Goal: Transaction & Acquisition: Download file/media

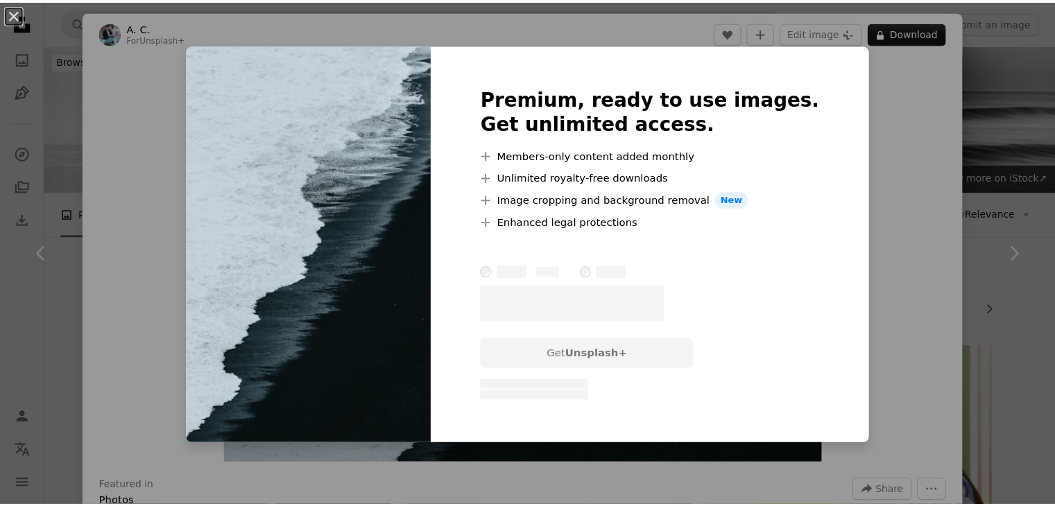
scroll to position [265, 0]
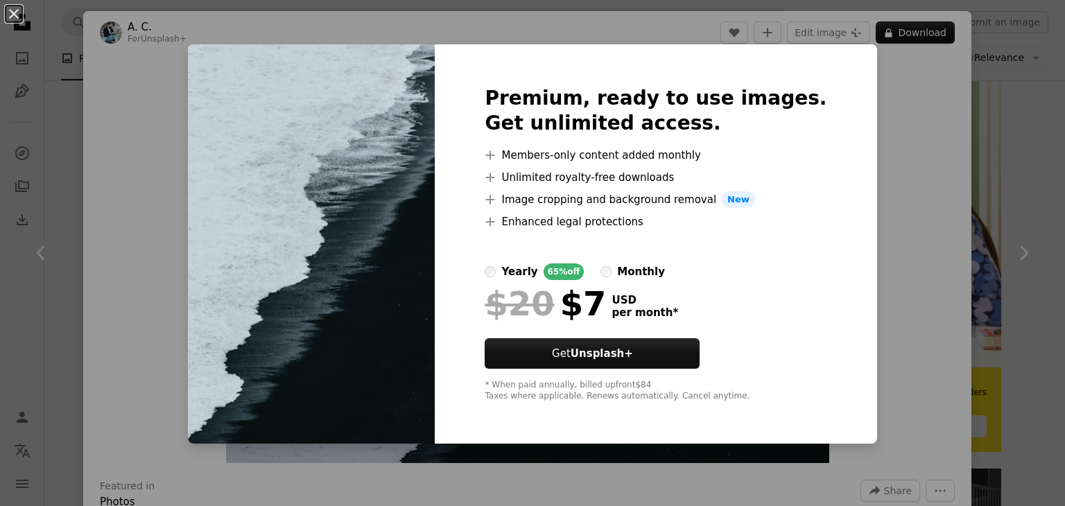
click at [860, 288] on div "An X shape Premium, ready to use images. Get unlimited access. A plus sign Memb…" at bounding box center [532, 253] width 1065 height 506
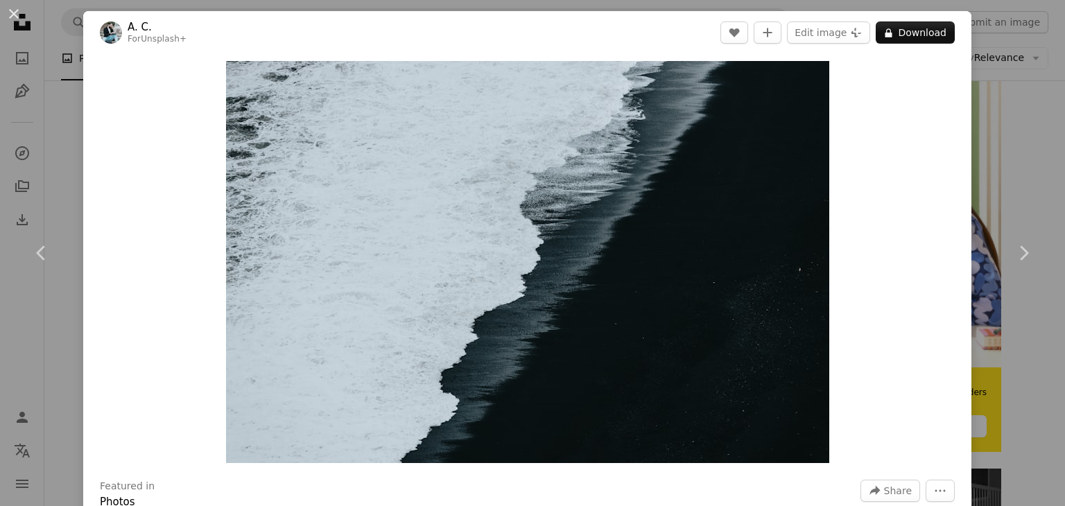
click at [971, 123] on div "An X shape Chevron left Chevron right A. C. For Unsplash+ A heart A plus sign E…" at bounding box center [532, 253] width 1065 height 506
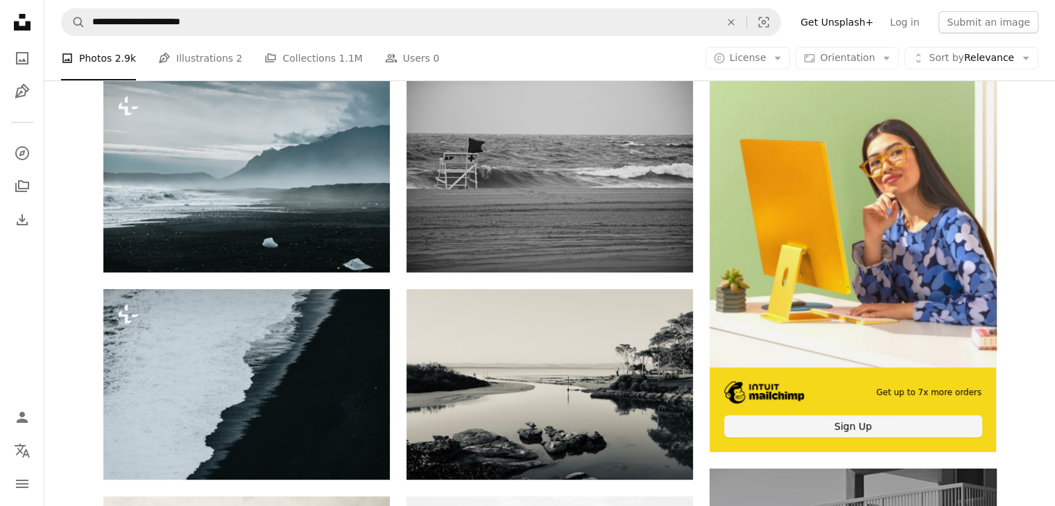
scroll to position [357, 0]
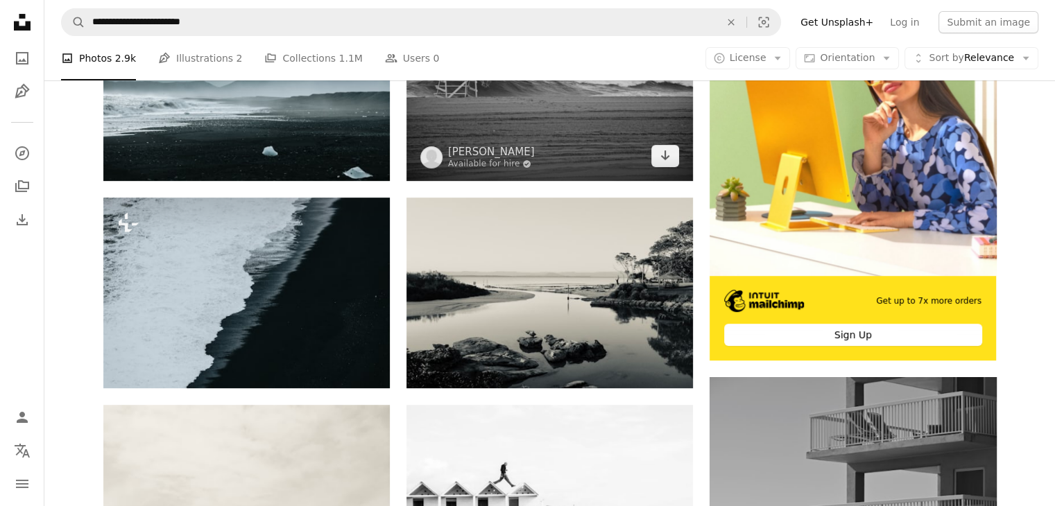
click at [621, 112] on img at bounding box center [549, 85] width 286 height 191
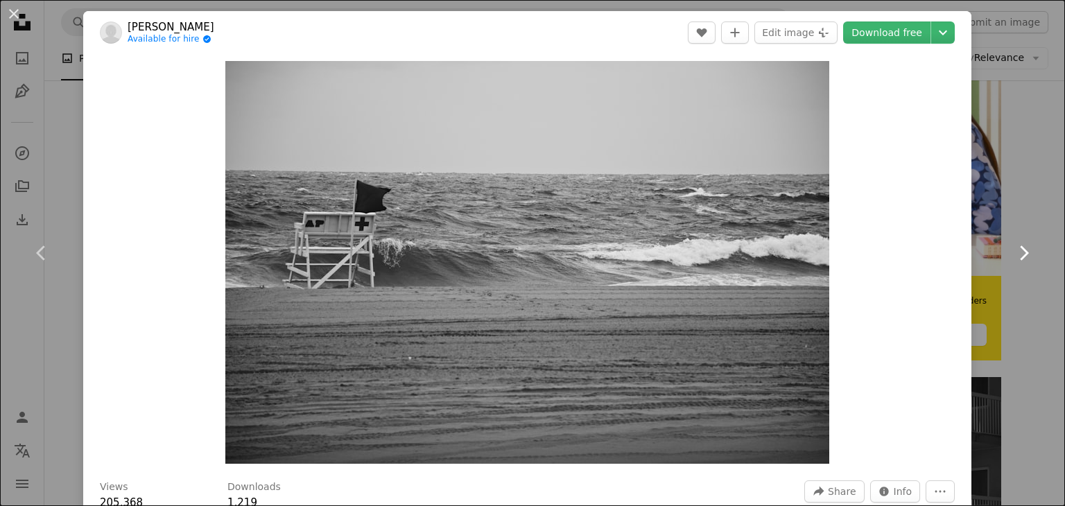
click at [993, 225] on link "Chevron right" at bounding box center [1023, 253] width 83 height 133
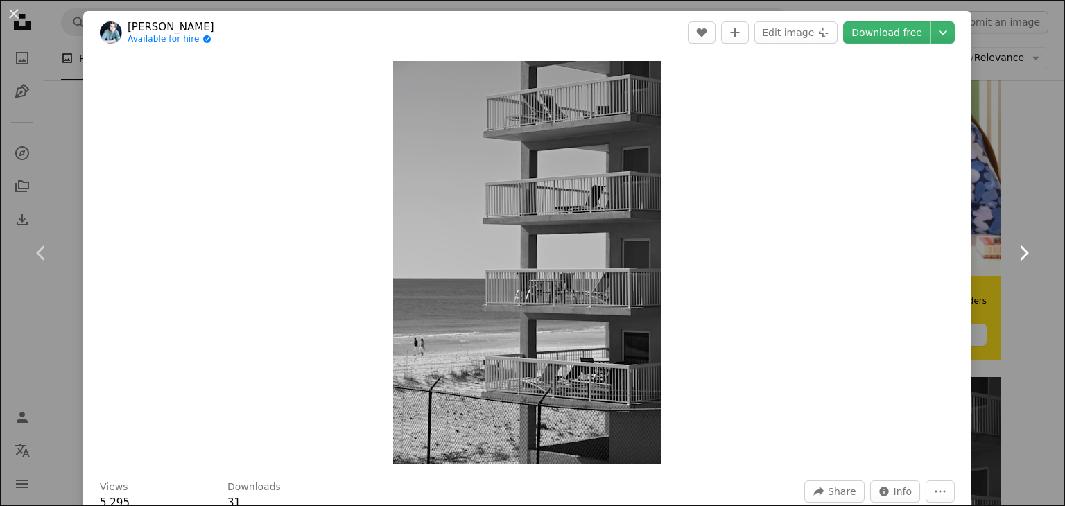
click at [1017, 233] on link "Chevron right" at bounding box center [1023, 253] width 83 height 133
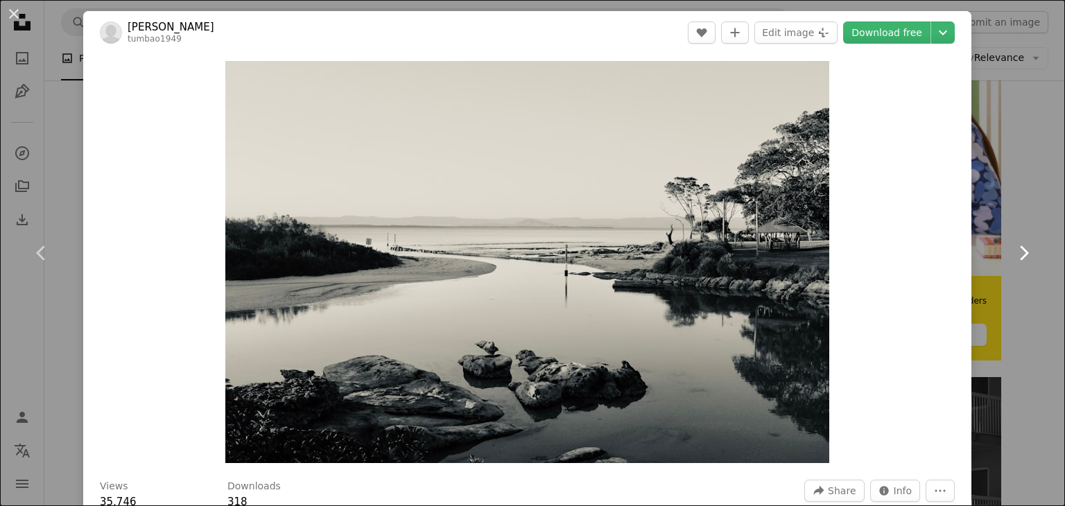
click at [1013, 242] on icon "Chevron right" at bounding box center [1024, 253] width 22 height 22
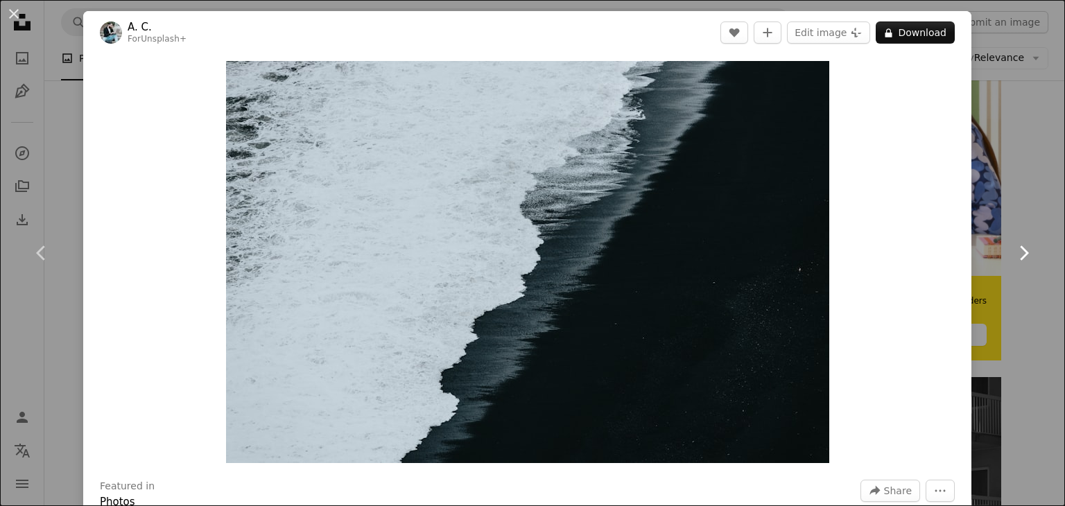
click at [1013, 242] on icon "Chevron right" at bounding box center [1024, 253] width 22 height 22
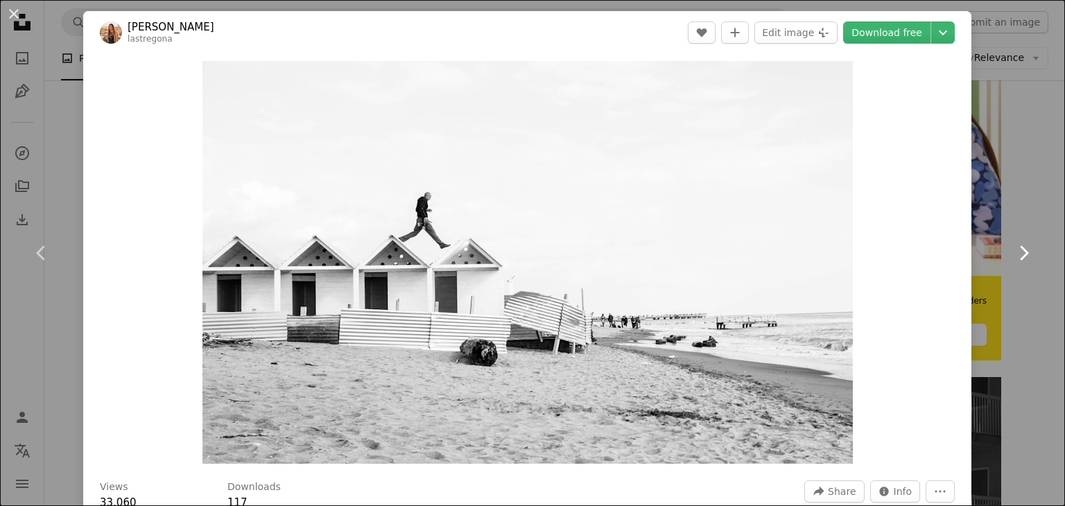
click at [1013, 242] on icon "Chevron right" at bounding box center [1024, 253] width 22 height 22
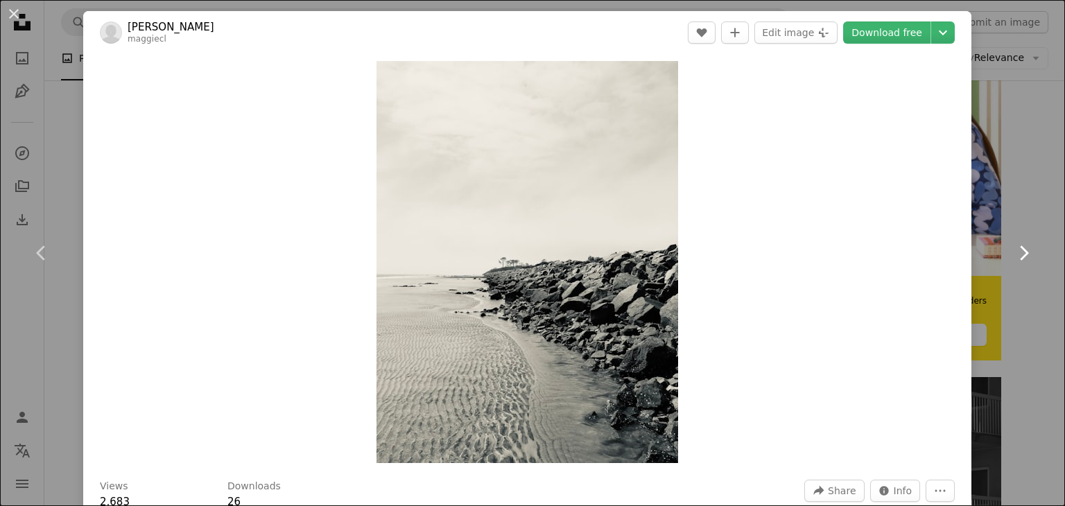
click at [1013, 242] on icon "Chevron right" at bounding box center [1024, 253] width 22 height 22
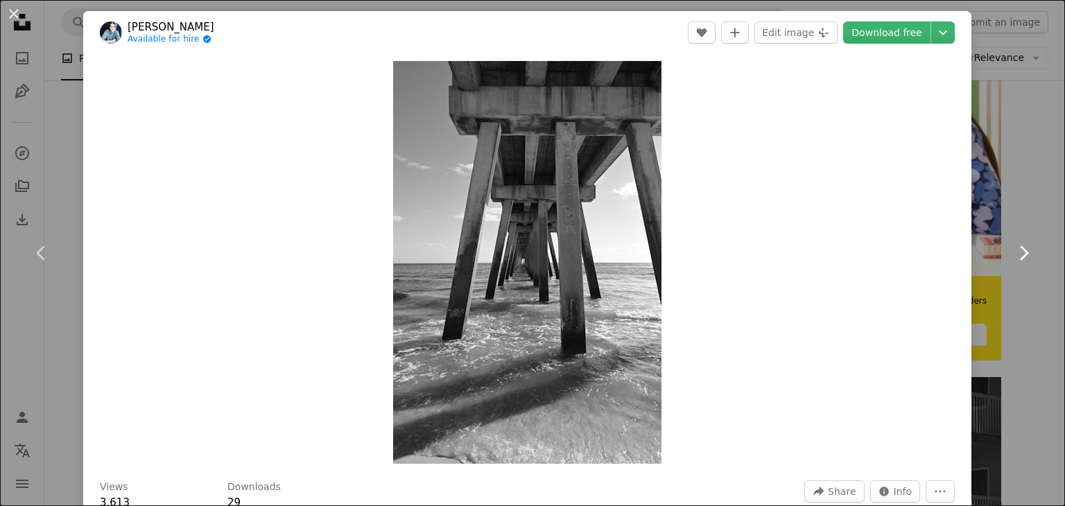
click at [1013, 242] on icon "Chevron right" at bounding box center [1024, 253] width 22 height 22
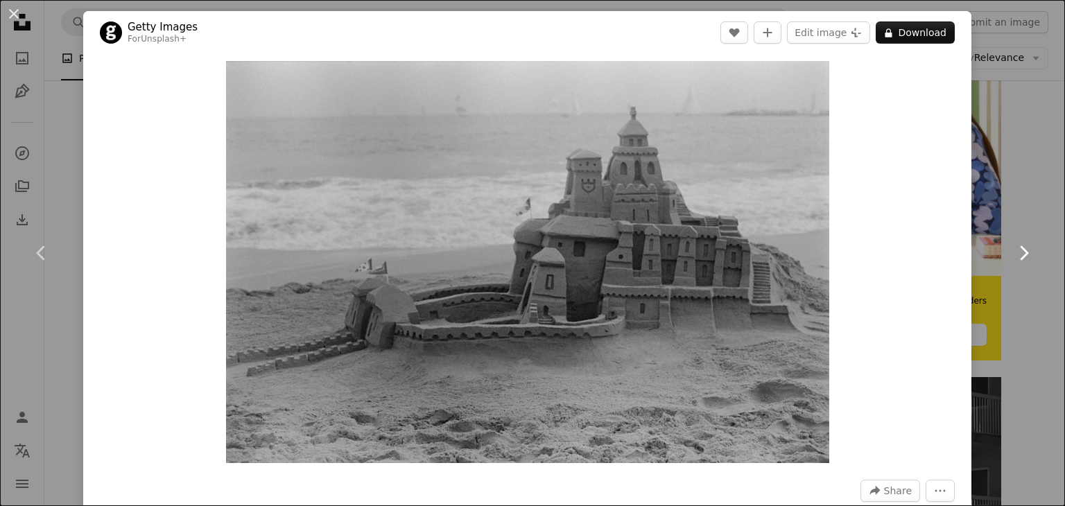
click at [1013, 242] on icon "Chevron right" at bounding box center [1024, 253] width 22 height 22
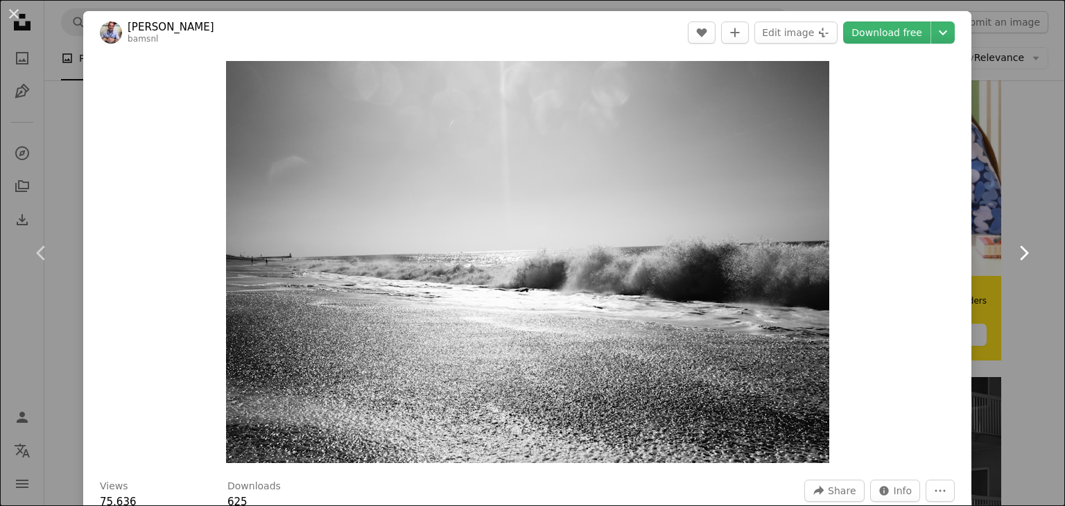
click at [1013, 242] on icon "Chevron right" at bounding box center [1024, 253] width 22 height 22
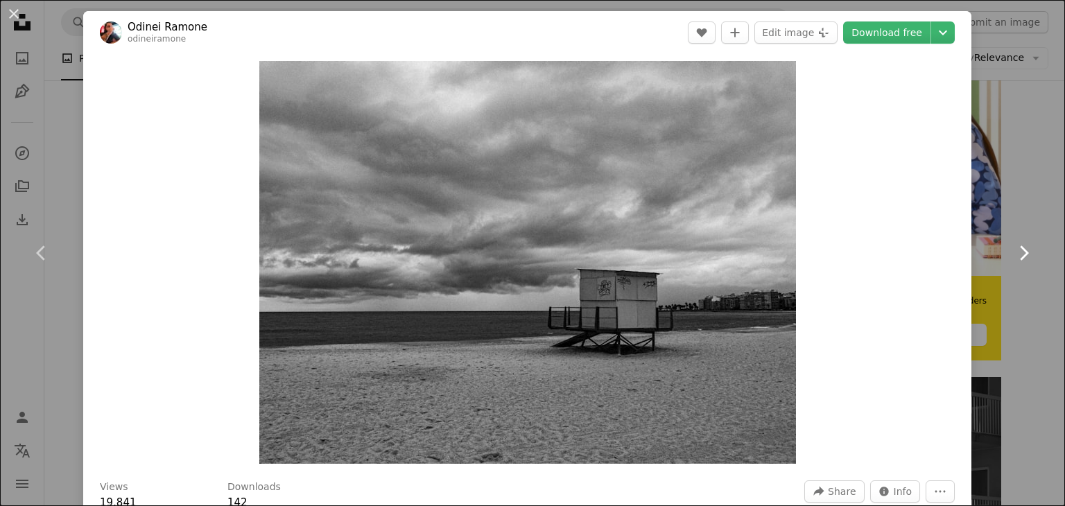
click at [1013, 242] on icon "Chevron right" at bounding box center [1024, 253] width 22 height 22
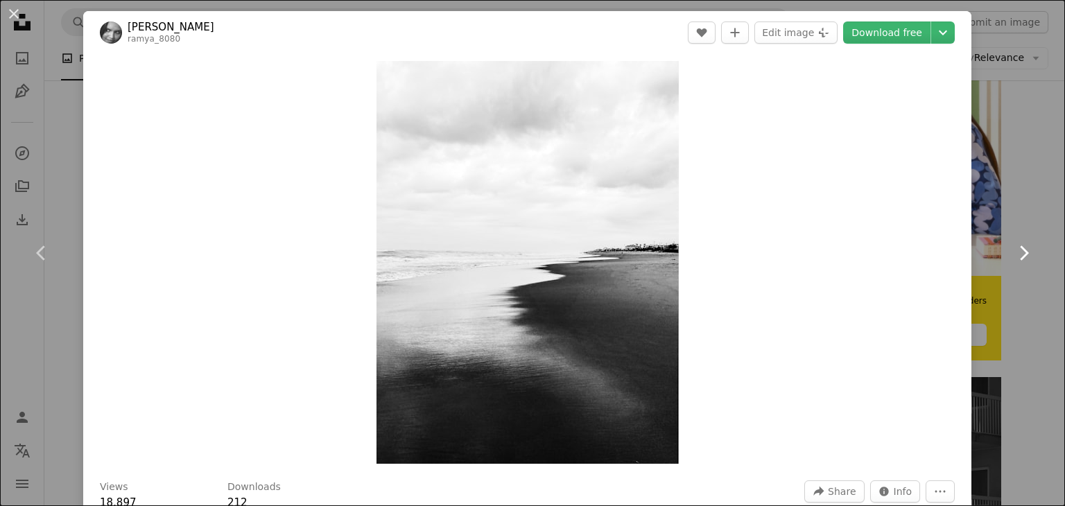
click at [1013, 242] on icon "Chevron right" at bounding box center [1024, 253] width 22 height 22
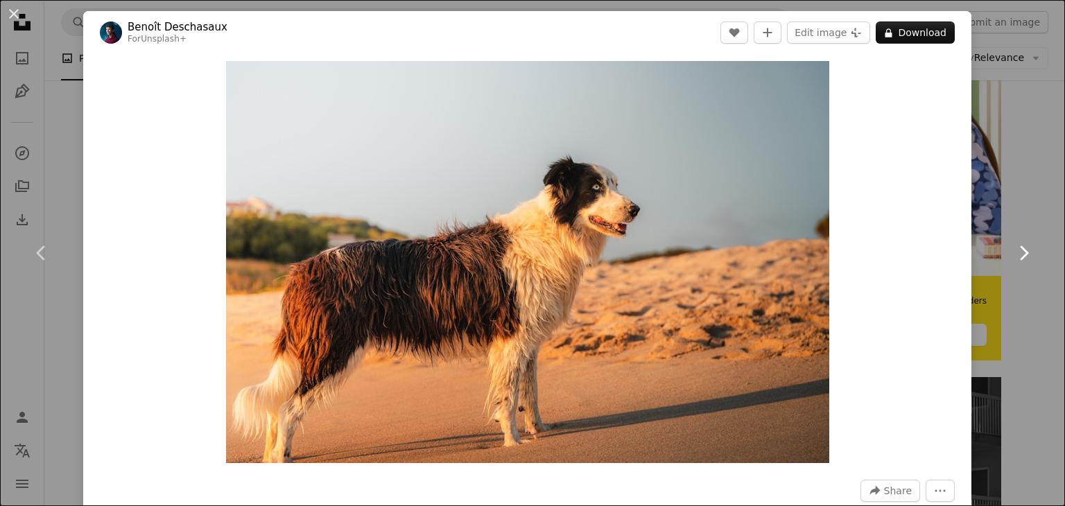
click at [1034, 201] on link "Chevron right" at bounding box center [1023, 253] width 83 height 133
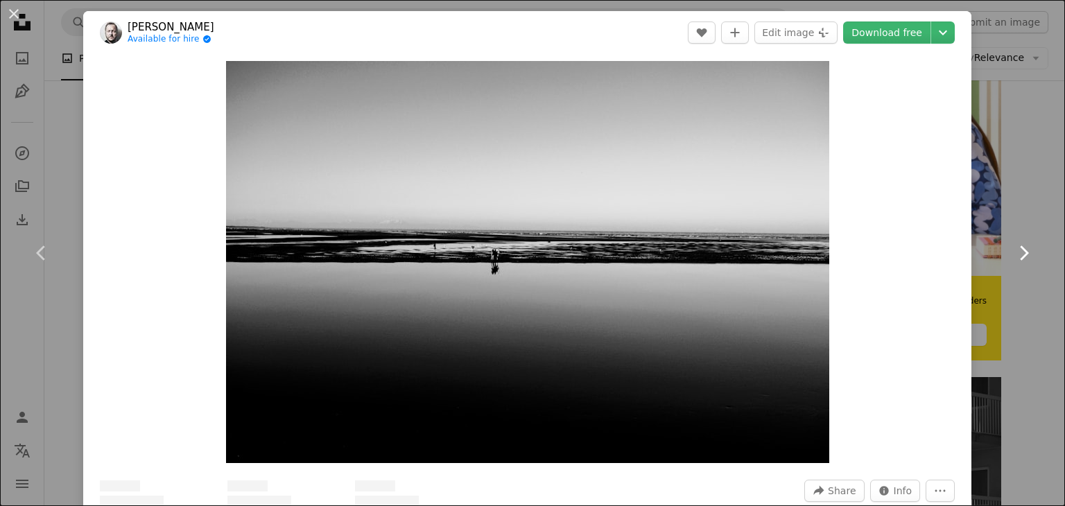
click at [1035, 203] on link "Chevron right" at bounding box center [1023, 253] width 83 height 133
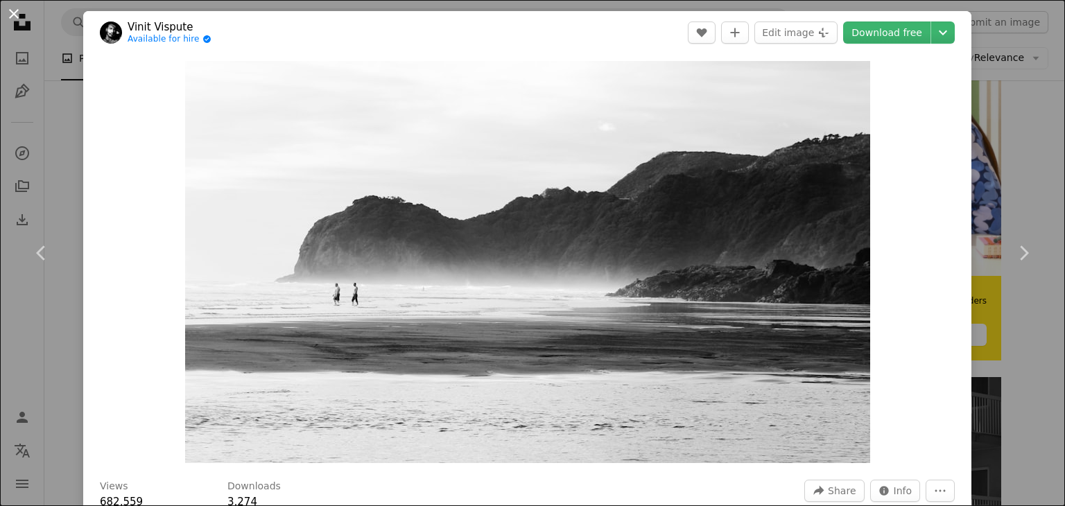
click at [6, 18] on button "An X shape" at bounding box center [14, 14] width 17 height 17
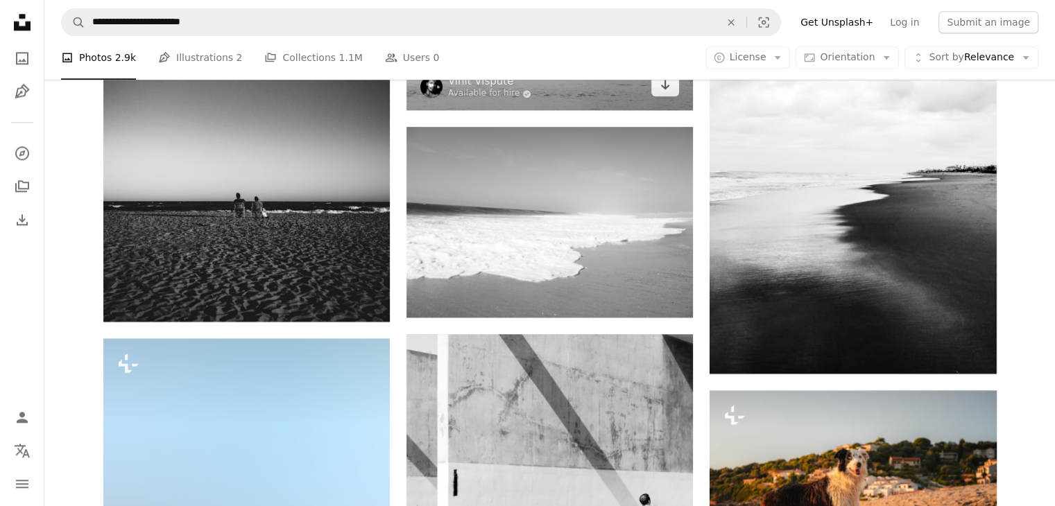
scroll to position [1605, 0]
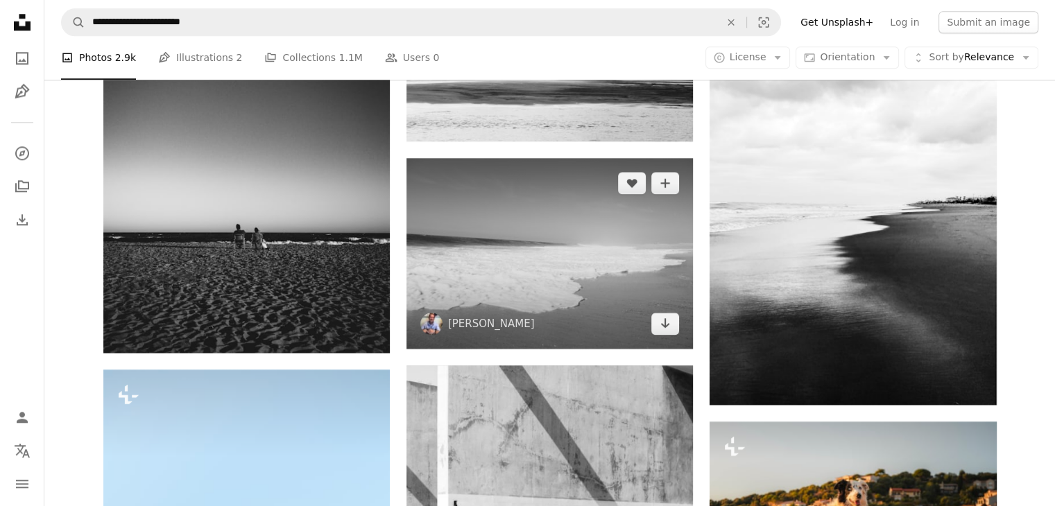
click at [508, 292] on img at bounding box center [549, 253] width 286 height 191
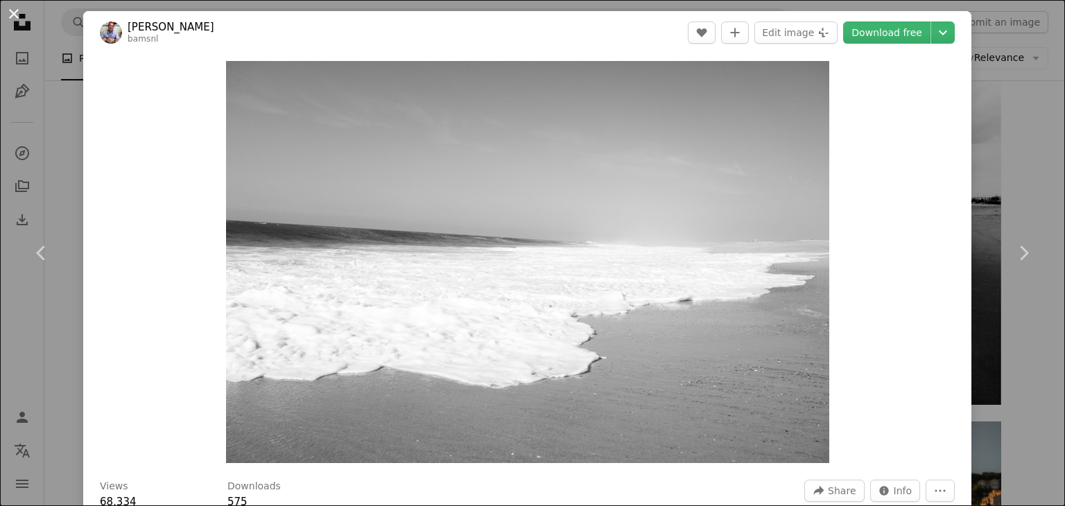
click at [17, 15] on button "An X shape" at bounding box center [14, 14] width 17 height 17
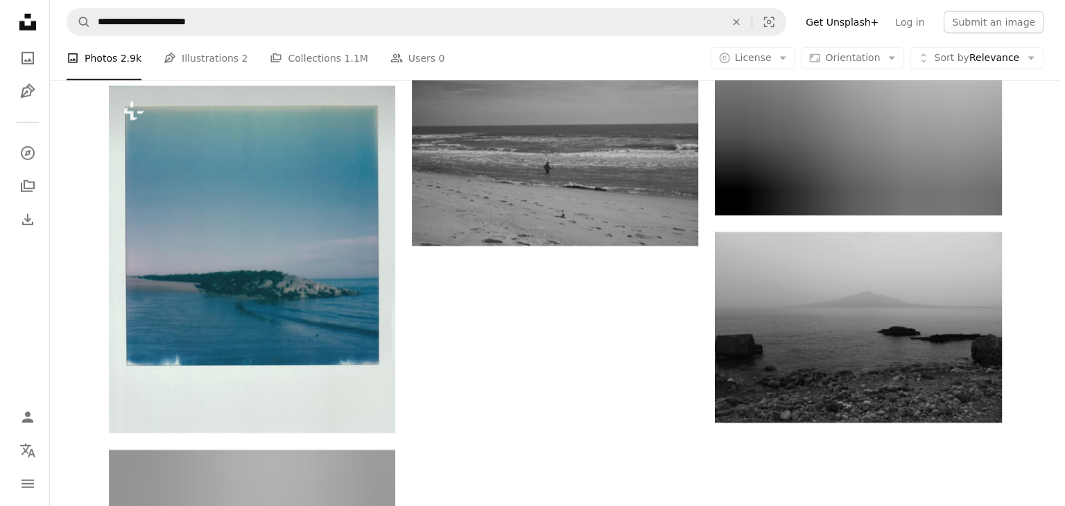
scroll to position [4088, 0]
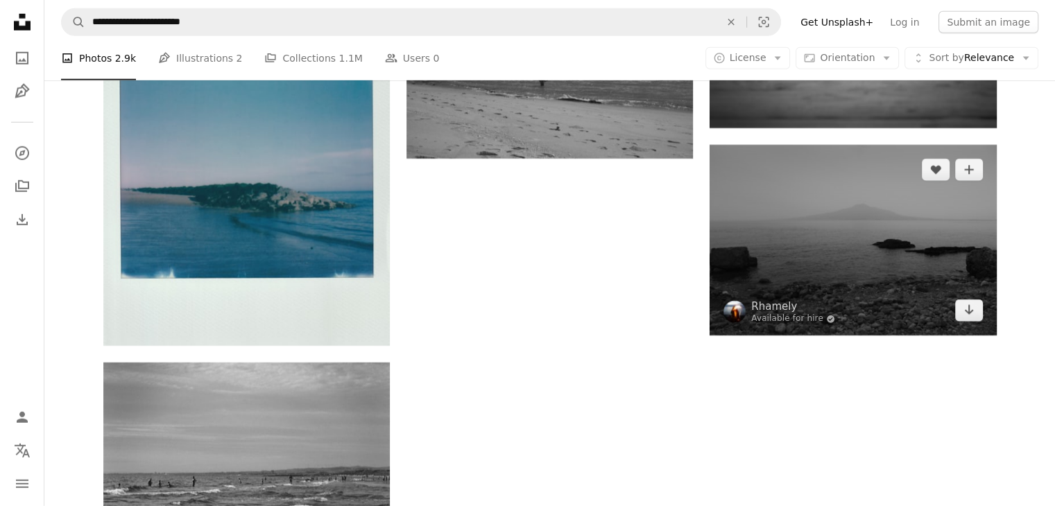
click at [824, 236] on img at bounding box center [853, 240] width 286 height 191
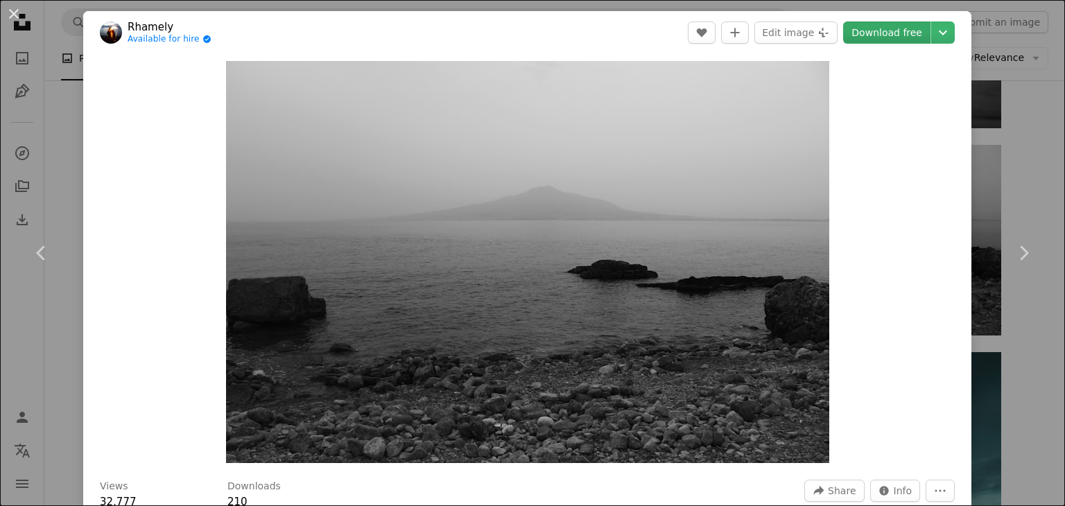
click at [887, 35] on link "Download free" at bounding box center [886, 33] width 87 height 22
